Goal: Task Accomplishment & Management: Manage account settings

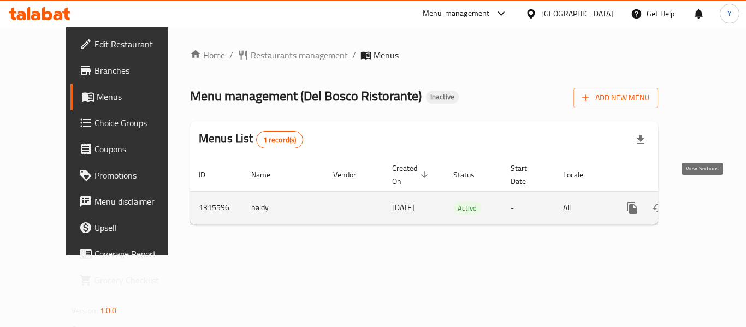
click at [702, 195] on link "enhanced table" at bounding box center [711, 208] width 26 height 26
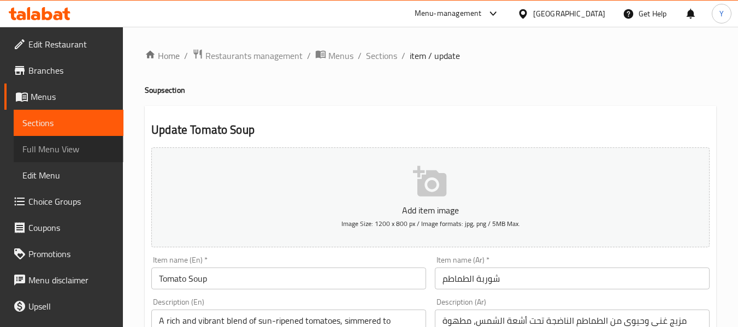
click at [69, 150] on span "Full Menu View" at bounding box center [68, 149] width 92 height 13
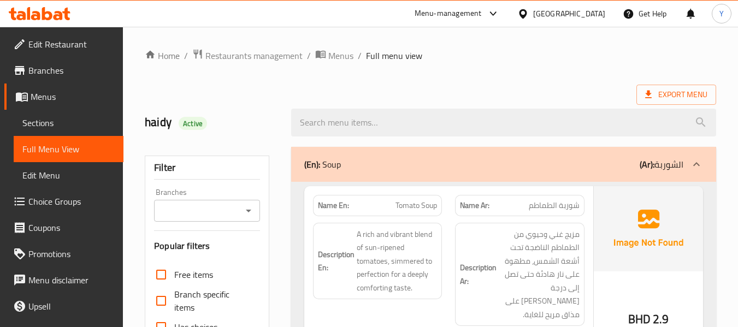
click at [332, 207] on strong "Name En:" at bounding box center [333, 205] width 31 height 11
copy strong "Name En:"
click at [332, 207] on strong "Name En:" at bounding box center [333, 205] width 31 height 11
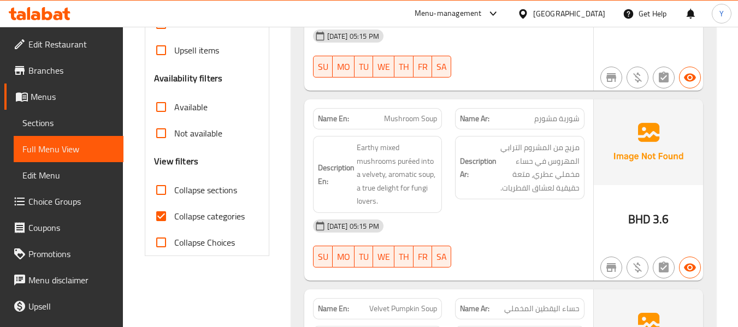
scroll to position [347, 0]
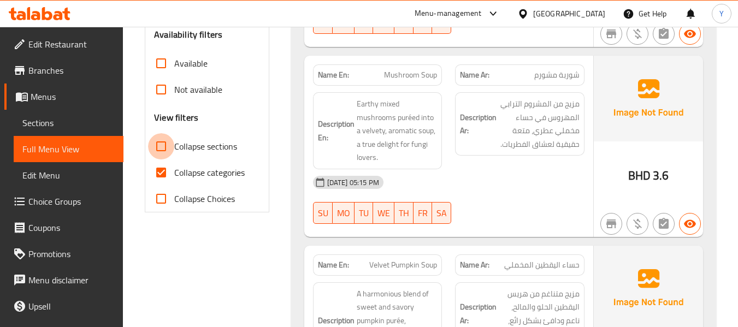
click at [161, 148] on input "Collapse sections" at bounding box center [161, 146] width 26 height 26
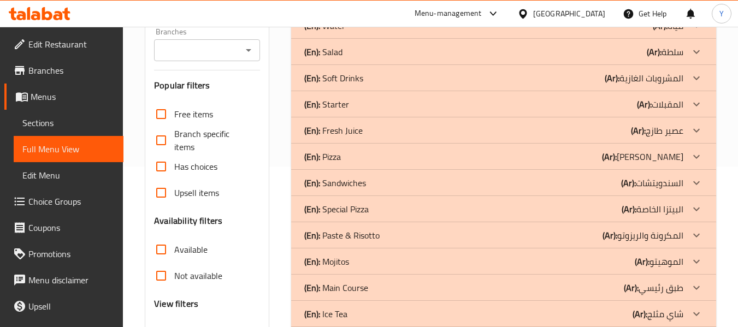
scroll to position [157, 0]
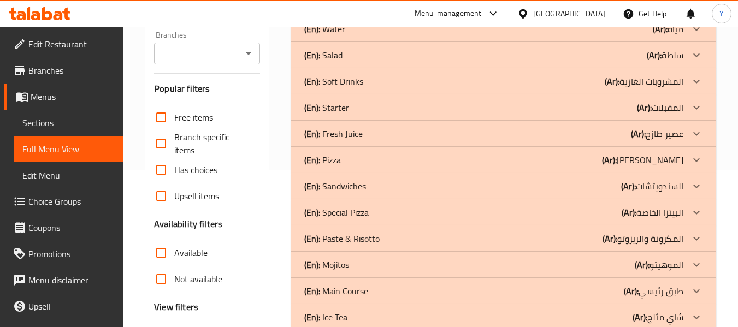
click at [424, 139] on div "(En): Fresh Juice (Ar): عصير طازج" at bounding box center [493, 133] width 379 height 13
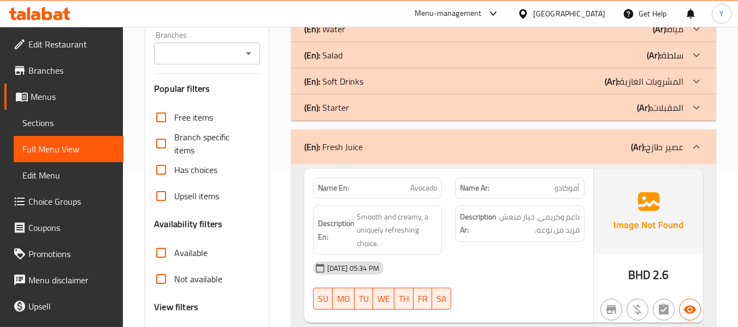
click at [423, 82] on div "(En): Soft Drinks (Ar): المشروبات الغازية" at bounding box center [493, 81] width 379 height 13
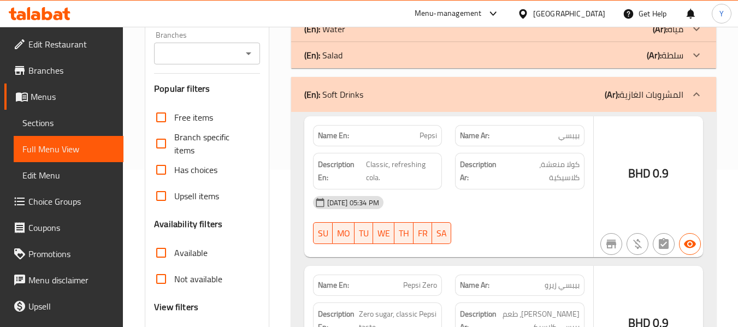
click at [452, 49] on div "(En): Salad (Ar): سلطة" at bounding box center [493, 55] width 379 height 13
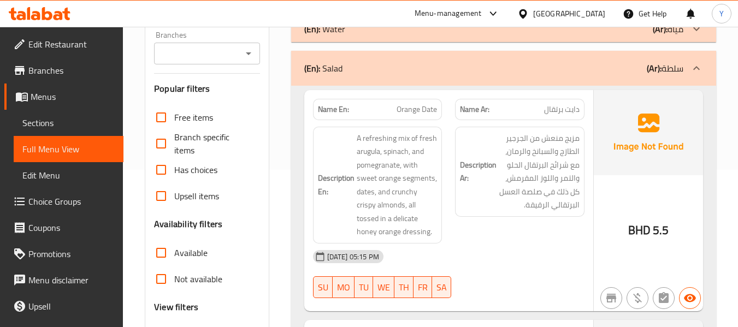
scroll to position [333, 0]
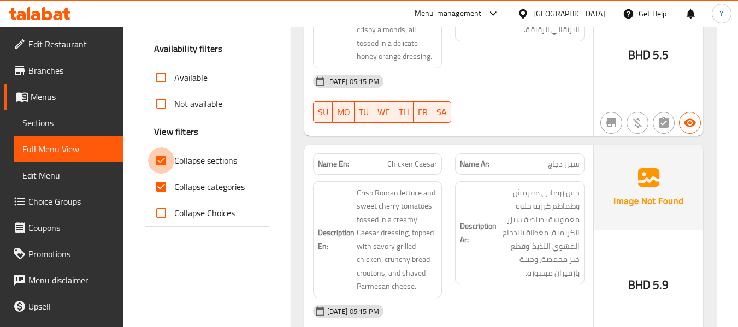
click at [163, 156] on input "Collapse sections" at bounding box center [161, 160] width 26 height 26
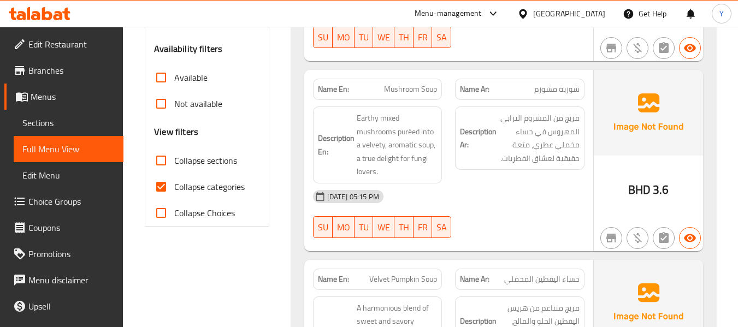
scroll to position [337, 0]
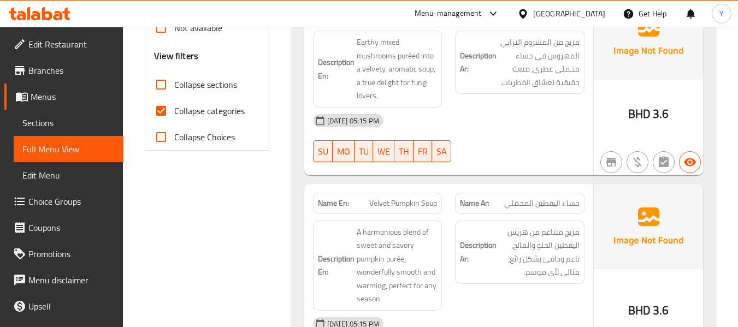
scroll to position [322, 0]
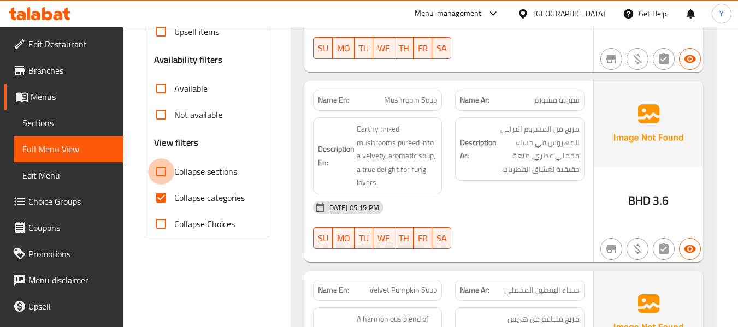
click at [162, 175] on input "Collapse sections" at bounding box center [161, 171] width 26 height 26
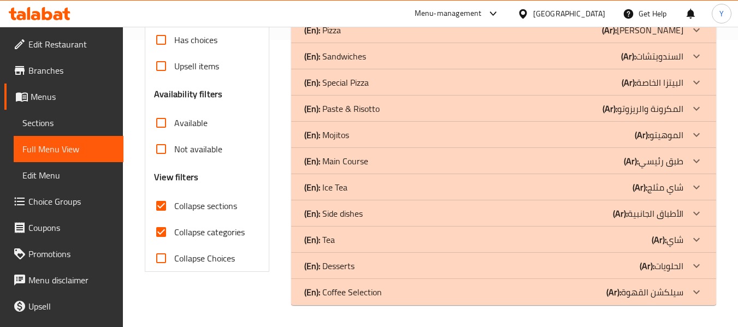
scroll to position [287, 0]
click at [342, 287] on p "(En): Coffee Selection" at bounding box center [343, 292] width 78 height 13
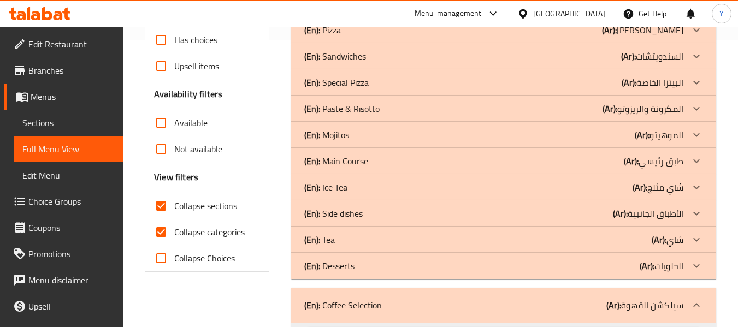
click at [338, 235] on div "(En): Tea (Ar): شاي" at bounding box center [493, 239] width 379 height 13
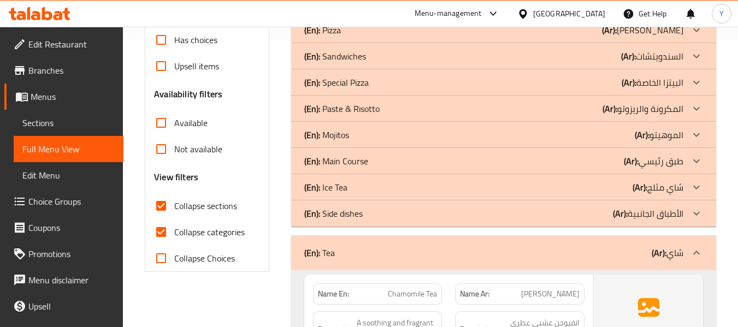
click at [340, 191] on p "(En): Ice Tea" at bounding box center [325, 187] width 43 height 13
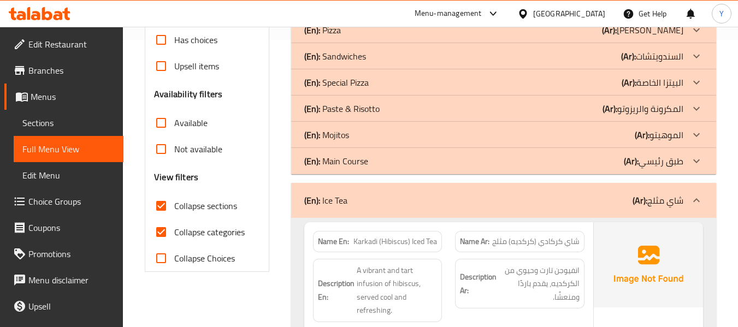
click at [343, 135] on p "(En): Mojitos" at bounding box center [326, 134] width 45 height 13
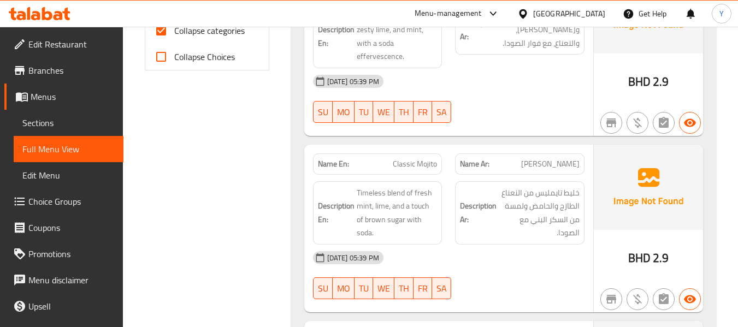
scroll to position [665, 0]
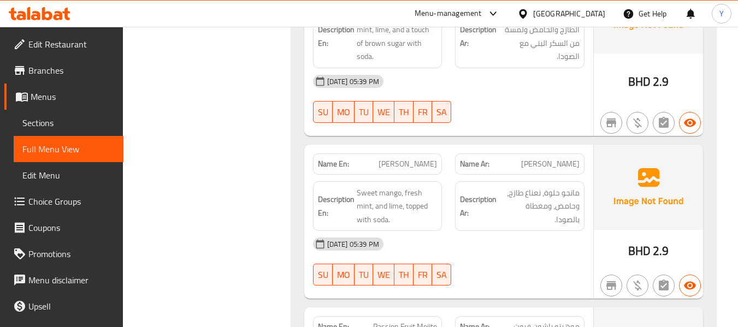
click at [334, 163] on strong "Name En:" at bounding box center [333, 163] width 31 height 11
copy strong "Name En:"
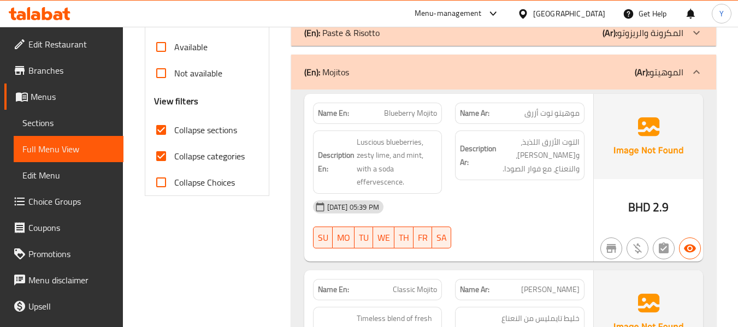
scroll to position [260, 0]
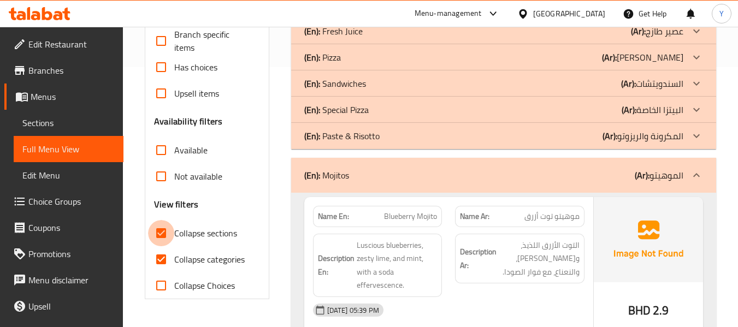
click at [161, 232] on input "Collapse sections" at bounding box center [161, 233] width 26 height 26
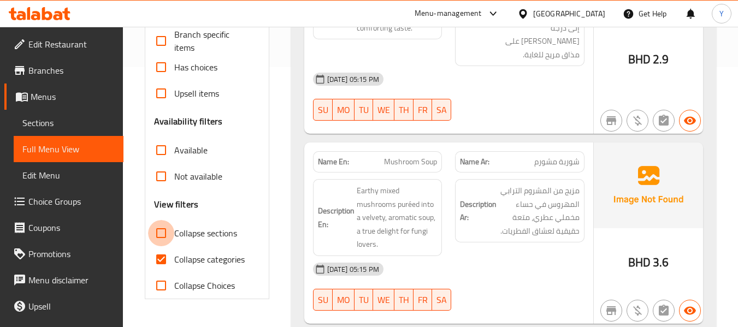
click at [161, 232] on input "Collapse sections" at bounding box center [161, 233] width 26 height 26
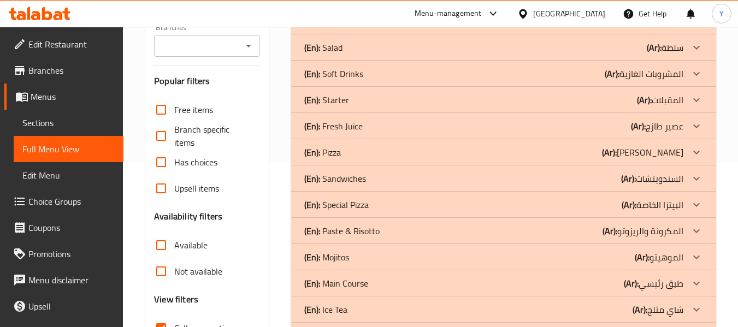
scroll to position [175, 0]
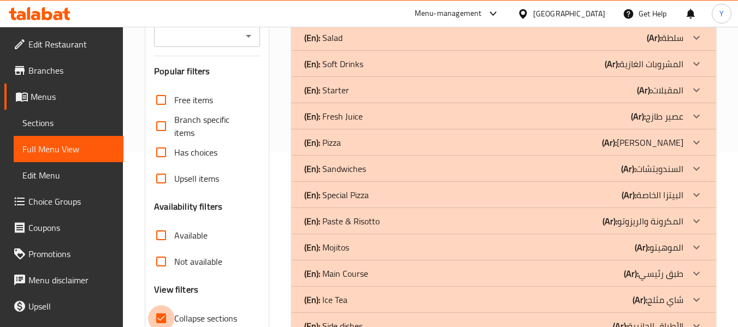
click at [161, 316] on input "Collapse sections" at bounding box center [161, 318] width 26 height 26
checkbox input "false"
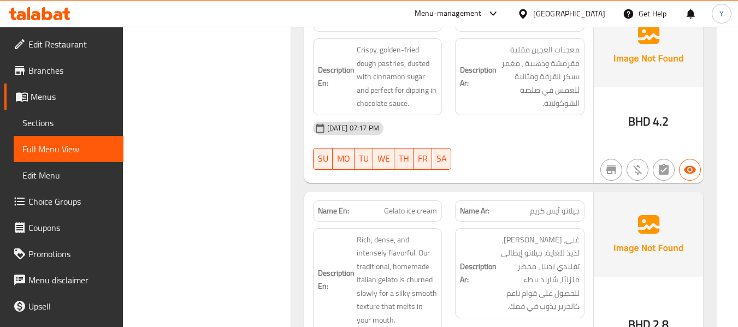
scroll to position [22186, 0]
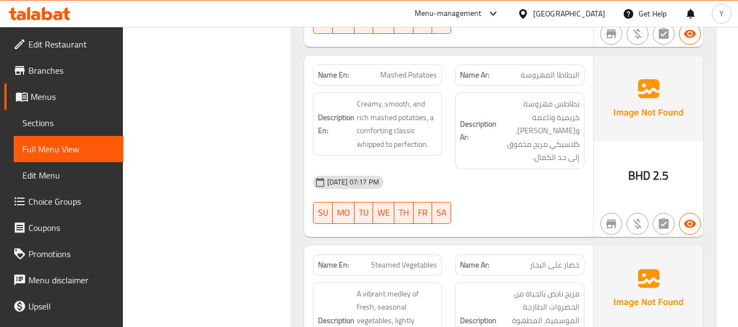
scroll to position [20664, 0]
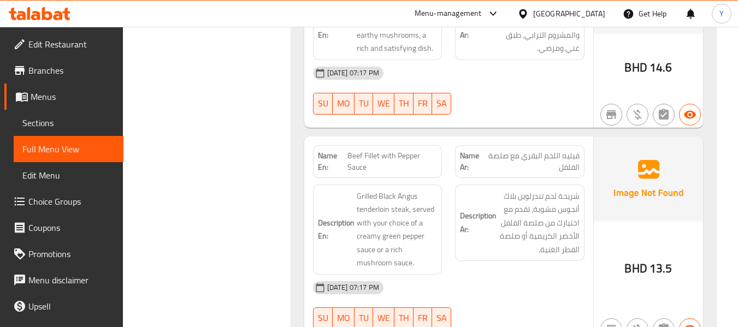
scroll to position [19375, 0]
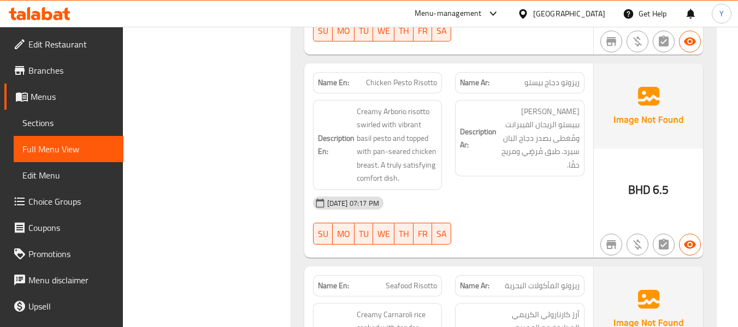
scroll to position [16141, 0]
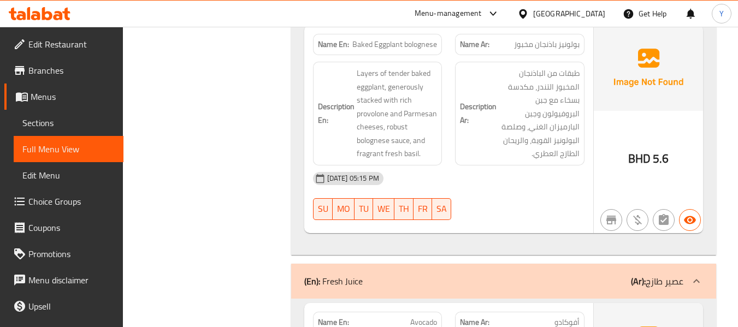
scroll to position [5806, 0]
click at [652, 274] on p "(Ar): عصير طازج" at bounding box center [657, 280] width 52 height 13
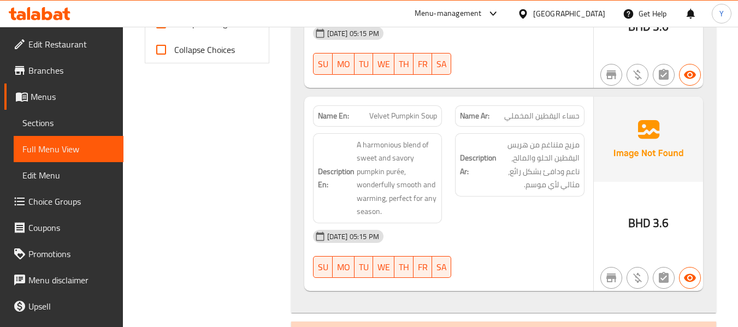
scroll to position [598, 0]
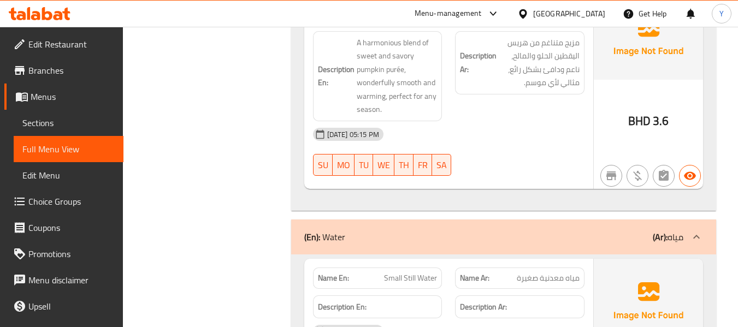
click at [526, 233] on div "(En): Water (Ar): مياه" at bounding box center [503, 237] width 425 height 35
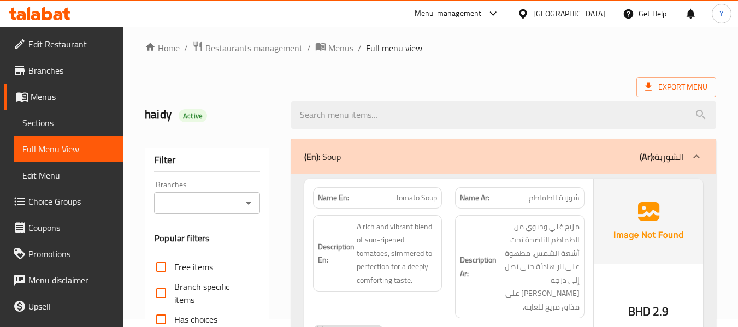
scroll to position [0, 0]
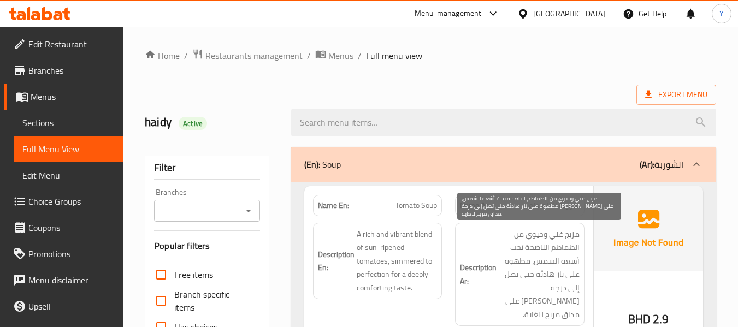
click at [549, 270] on span "مزيج غني وحيوي من الطماطم الناضجة تحت أشعة الشمس، مطهوة على نار هادئة حتى تصل إ…" at bounding box center [539, 275] width 81 height 94
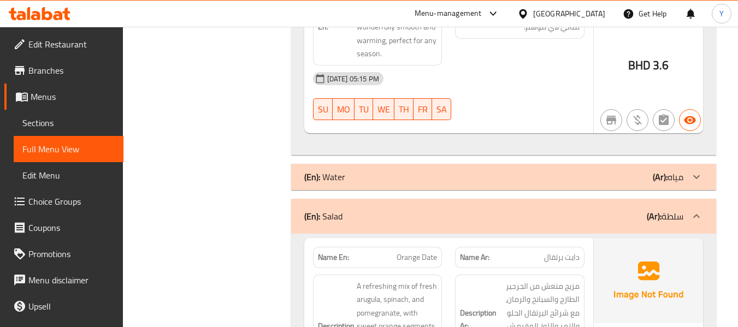
scroll to position [2350, 0]
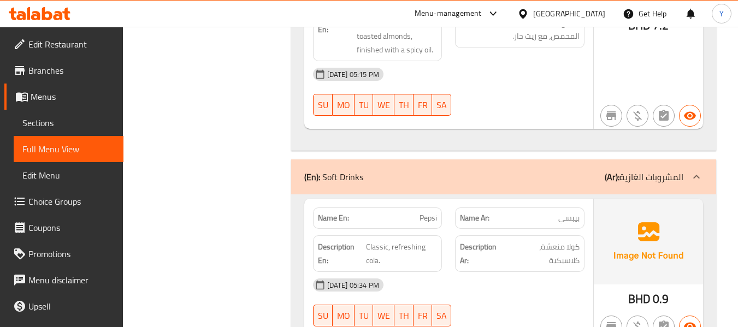
click at [368, 170] on div "(En): Soft Drinks (Ar): المشروبات الغازية" at bounding box center [493, 176] width 379 height 13
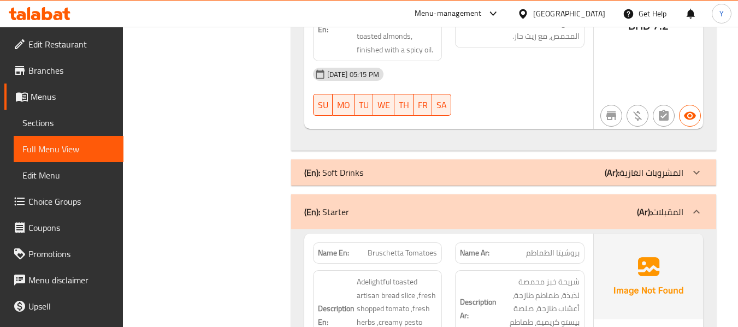
click at [332, 247] on strong "Name En:" at bounding box center [333, 252] width 31 height 11
copy strong "Name En:"
click at [332, 247] on strong "Name En:" at bounding box center [333, 252] width 31 height 11
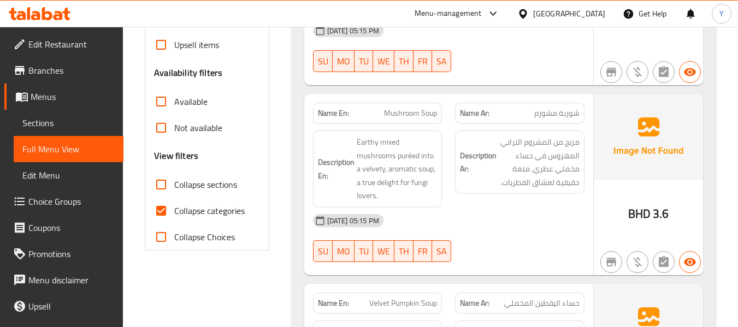
scroll to position [0, 0]
